Goal: Find specific page/section: Find specific page/section

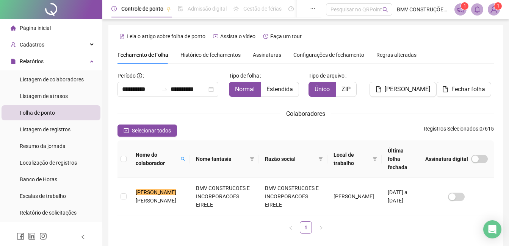
scroll to position [27, 0]
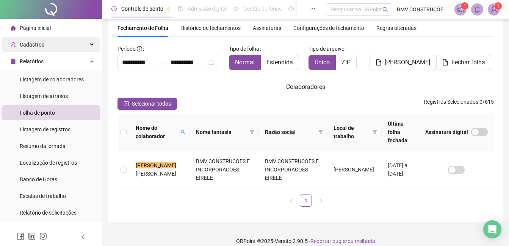
click at [35, 45] on span "Cadastros" at bounding box center [32, 45] width 25 height 6
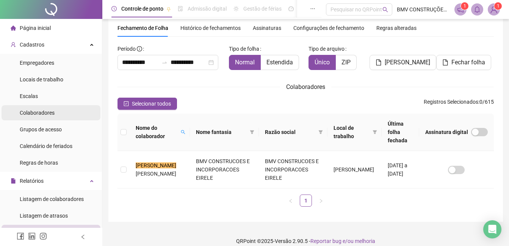
click at [41, 114] on span "Colaboradores" at bounding box center [37, 113] width 35 height 6
